Goal: Task Accomplishment & Management: Manage account settings

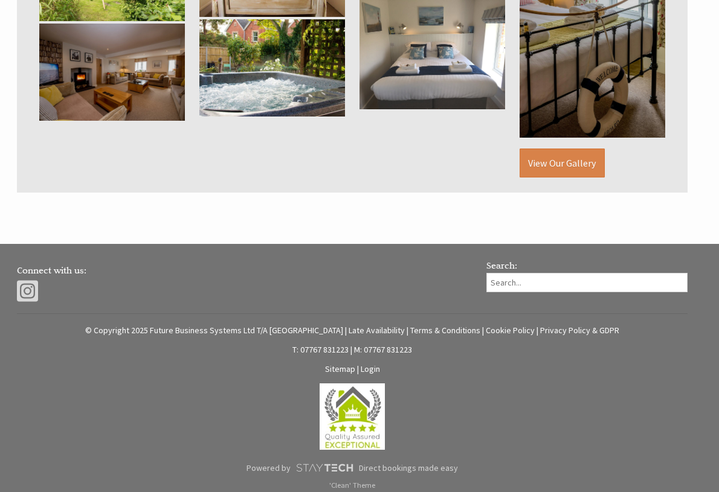
scroll to position [864, 0]
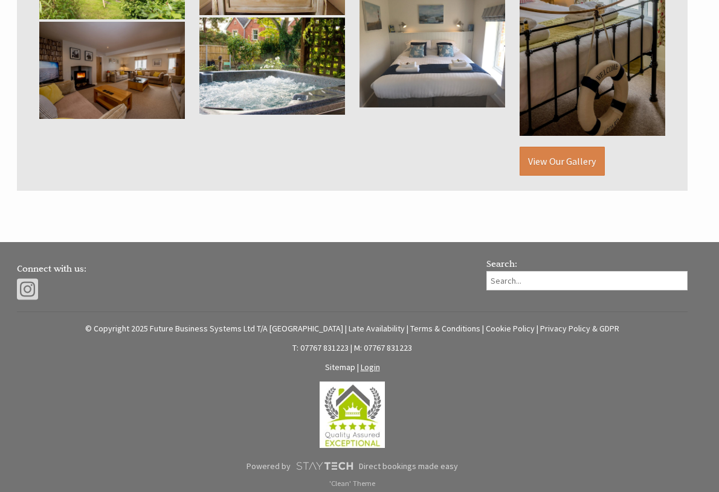
click at [369, 362] on link "Login" at bounding box center [370, 367] width 19 height 11
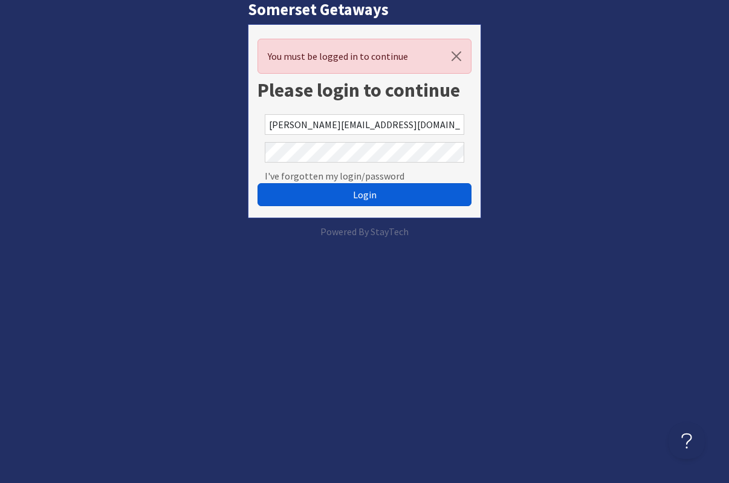
click at [367, 192] on span "Login" at bounding box center [365, 195] width 24 height 12
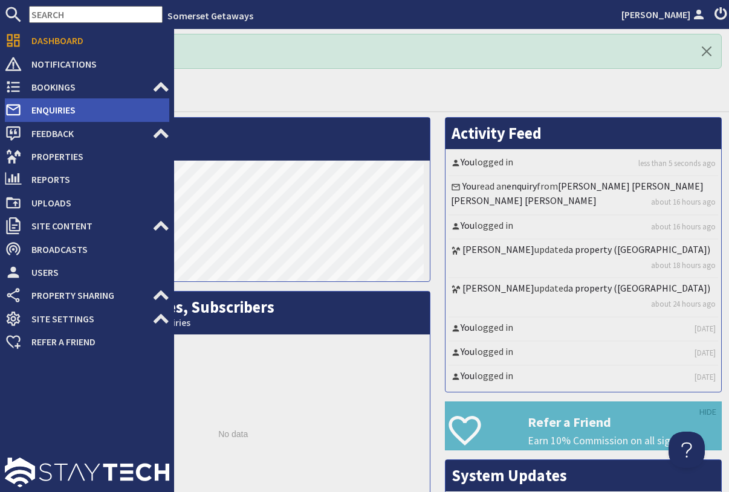
click at [65, 111] on span "Enquiries" at bounding box center [95, 109] width 147 height 19
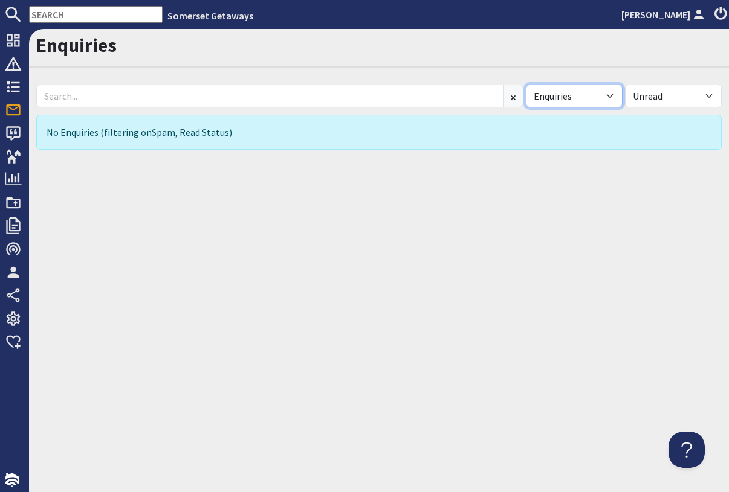
click at [526, 85] on select "All Enquiries Spam" at bounding box center [574, 96] width 97 height 23
click option "All" at bounding box center [0, 0] width 0 height 0
click at [526, 85] on select "All Enquiries Spam" at bounding box center [574, 96] width 97 height 23
select select "spam"
click option "Spam" at bounding box center [0, 0] width 0 height 0
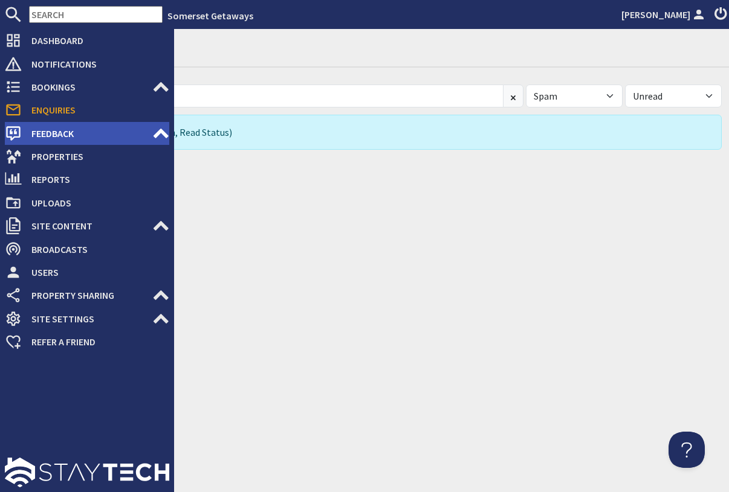
click at [59, 134] on span "Feedback" at bounding box center [87, 133] width 131 height 19
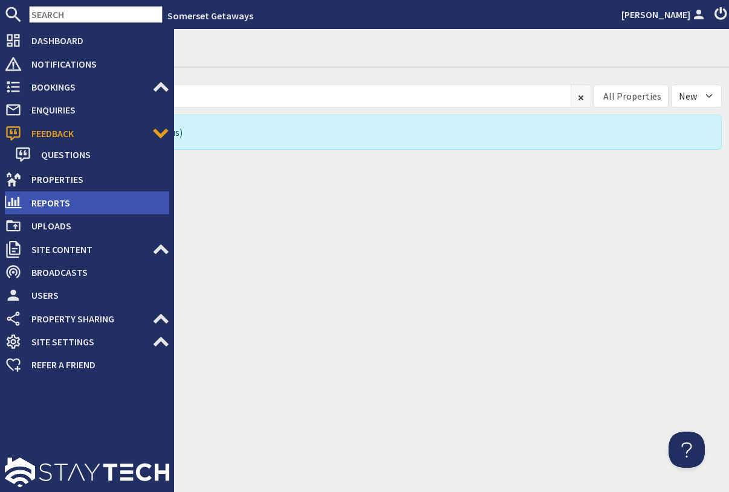
click at [49, 203] on span "Reports" at bounding box center [95, 202] width 147 height 19
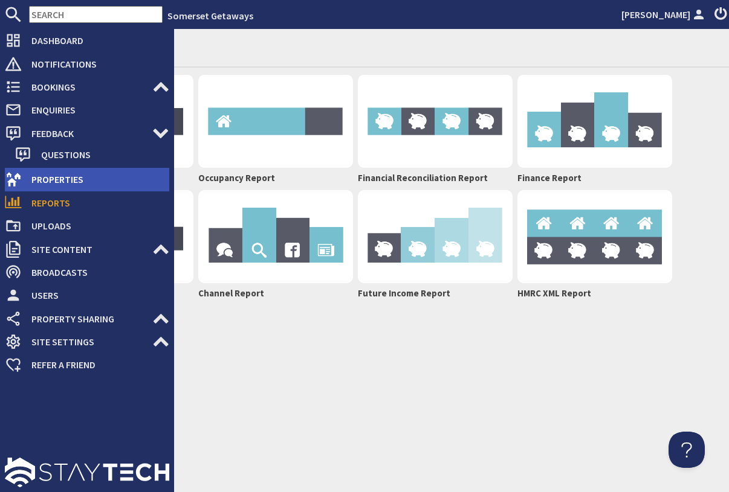
click at [60, 181] on span "Properties" at bounding box center [95, 179] width 147 height 19
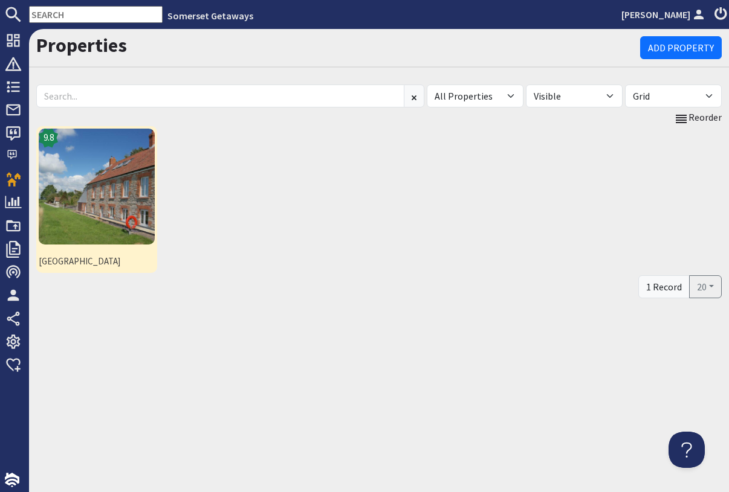
click at [104, 189] on img at bounding box center [97, 187] width 116 height 116
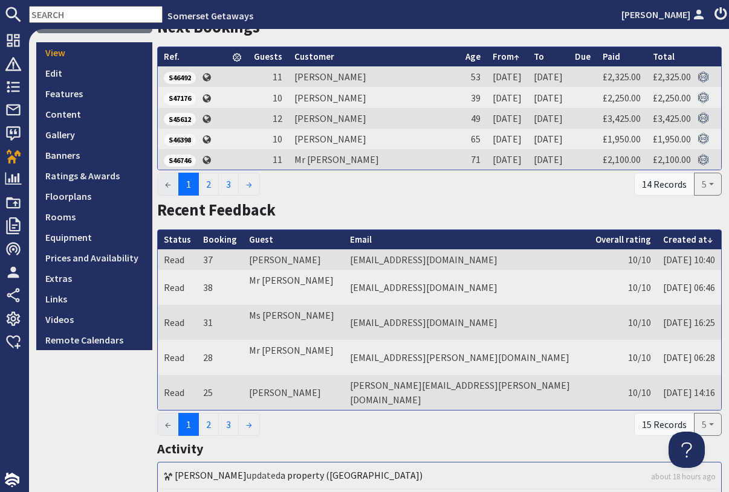
scroll to position [290, 0]
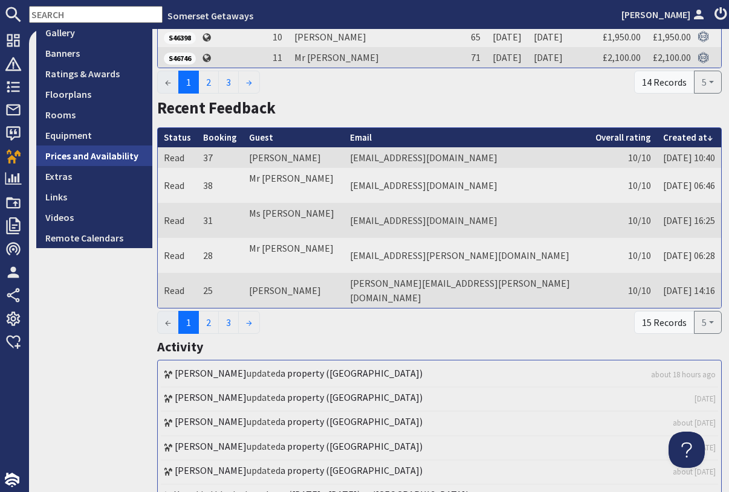
click at [119, 155] on link "Prices and Availability" at bounding box center [94, 156] width 116 height 21
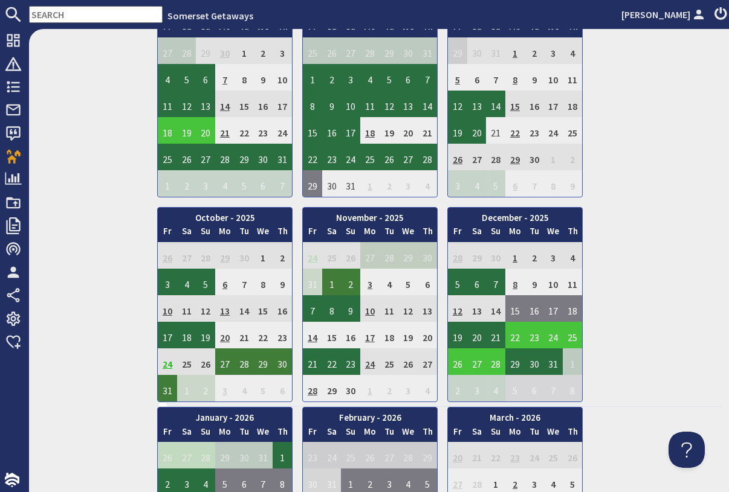
scroll to position [508, 0]
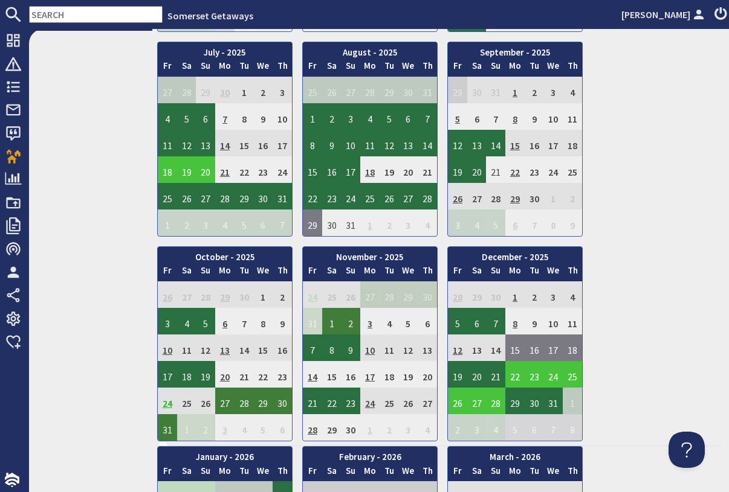
click at [711, 310] on div "January - 2025 Fr Sa Su Mo Tu We Th 27 28 29 30 31 1 2 3 Fr" at bounding box center [439, 37] width 564 height 810
click at [670, 205] on div "January - 2025 Fr Sa Su Mo Tu We Th 27 28 29 30 31 1 2 3 Fr" at bounding box center [439, 37] width 564 height 810
